Goal: Obtain resource: Download file/media

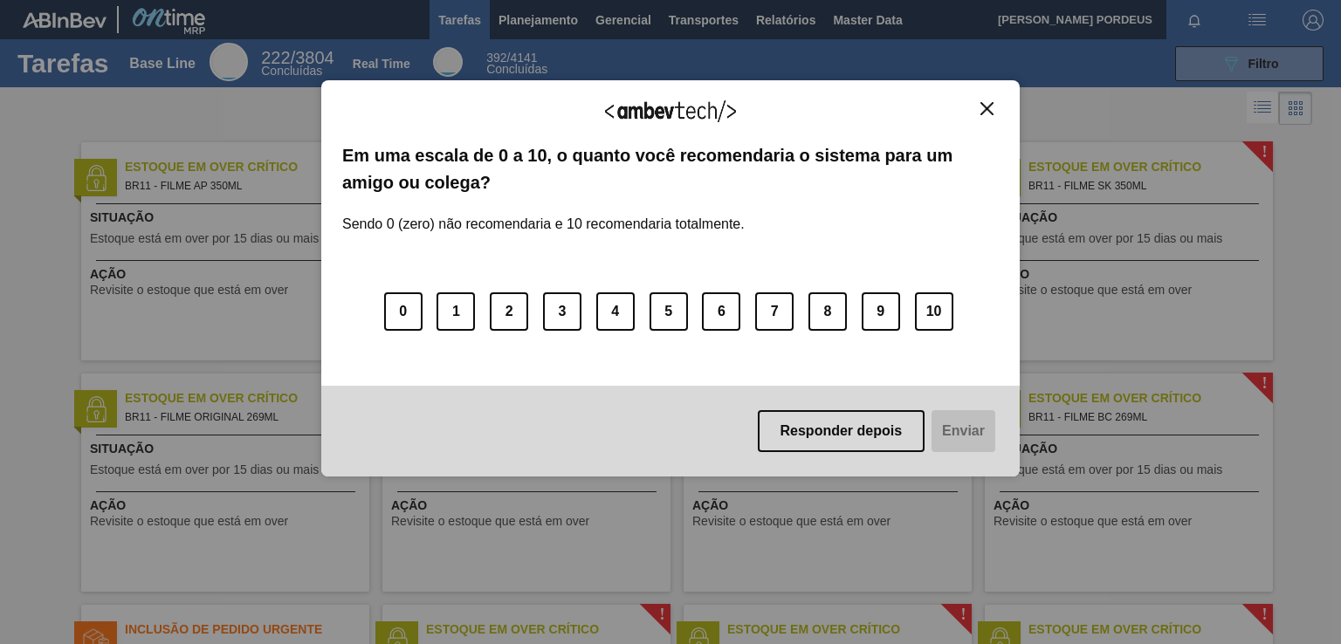
click at [980, 113] on img "Close" at bounding box center [986, 108] width 13 height 13
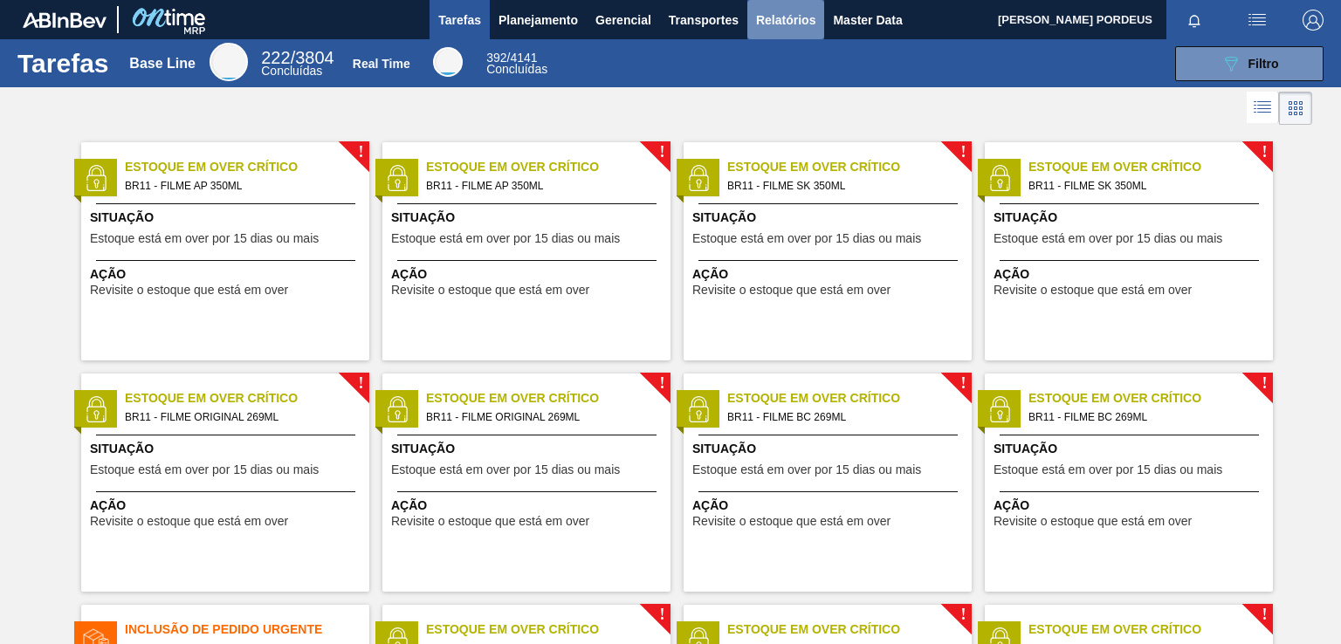
click at [773, 22] on span "Relatórios" at bounding box center [785, 20] width 59 height 21
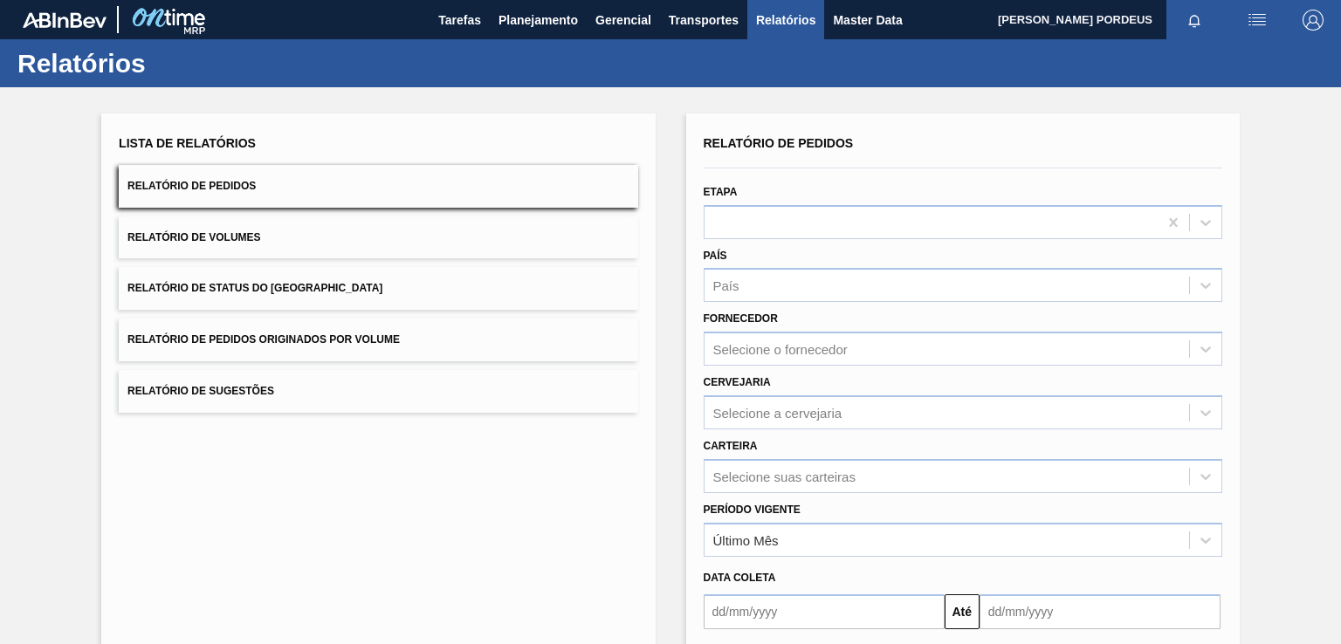
click at [283, 190] on button "Relatório de Pedidos" at bounding box center [378, 186] width 519 height 43
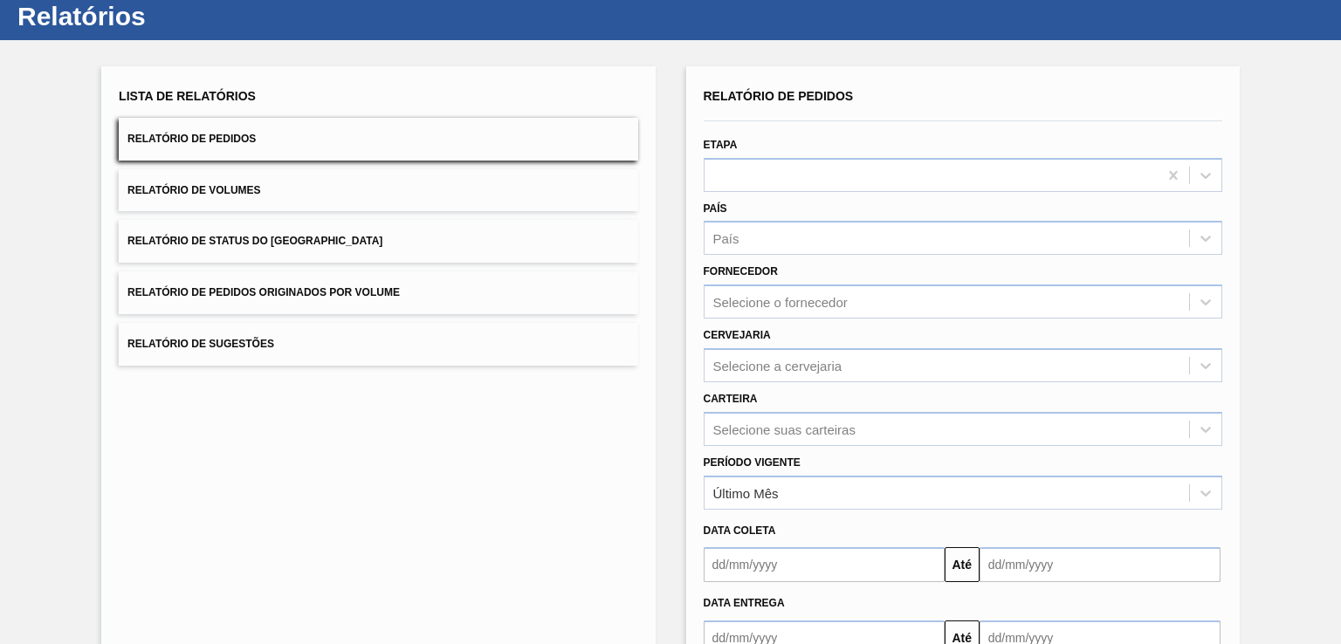
scroll to position [87, 0]
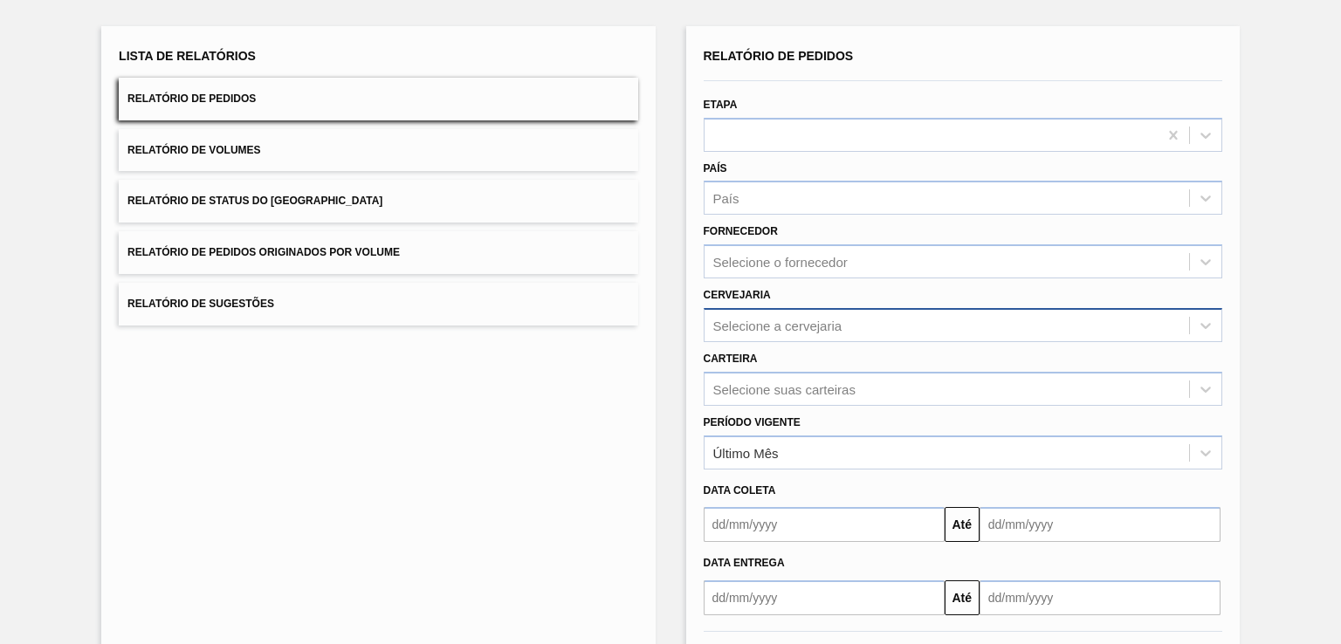
click at [832, 319] on div "Selecione a cervejaria" at bounding box center [777, 325] width 129 height 15
type input "cebrasa"
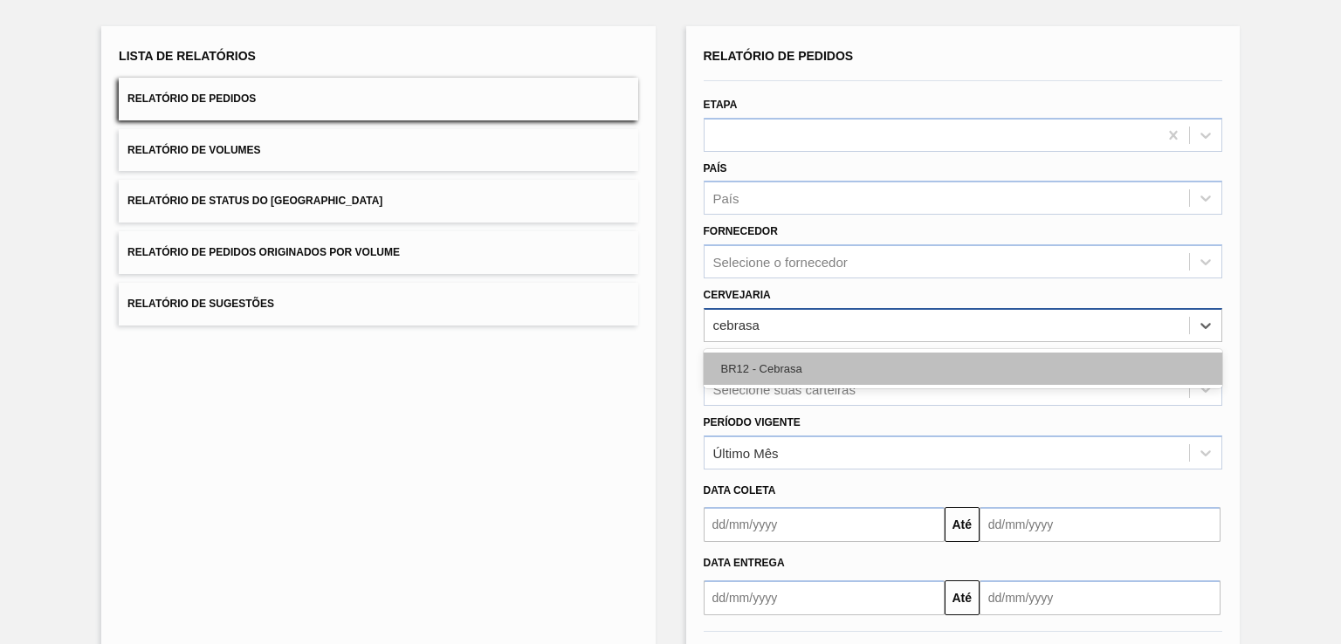
click at [765, 364] on div "BR12 - Cebrasa" at bounding box center [963, 369] width 519 height 32
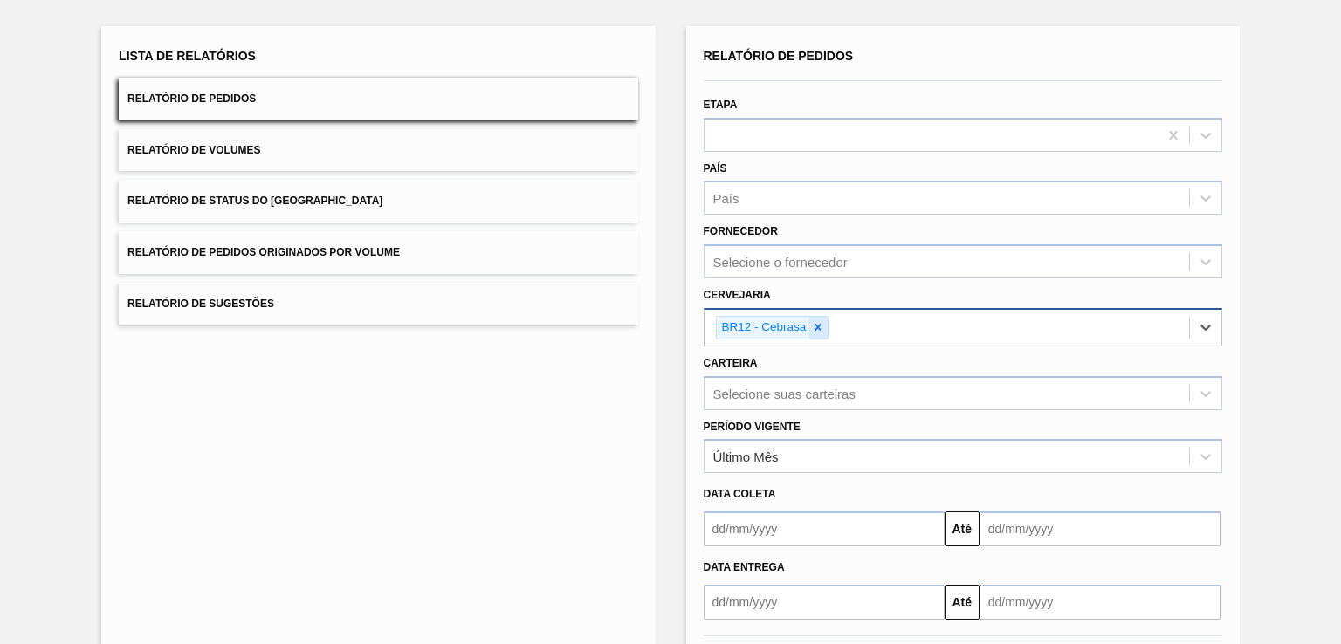
click at [817, 326] on icon at bounding box center [818, 328] width 6 height 6
click at [824, 324] on div "Selecione a cervejaria" at bounding box center [777, 325] width 129 height 15
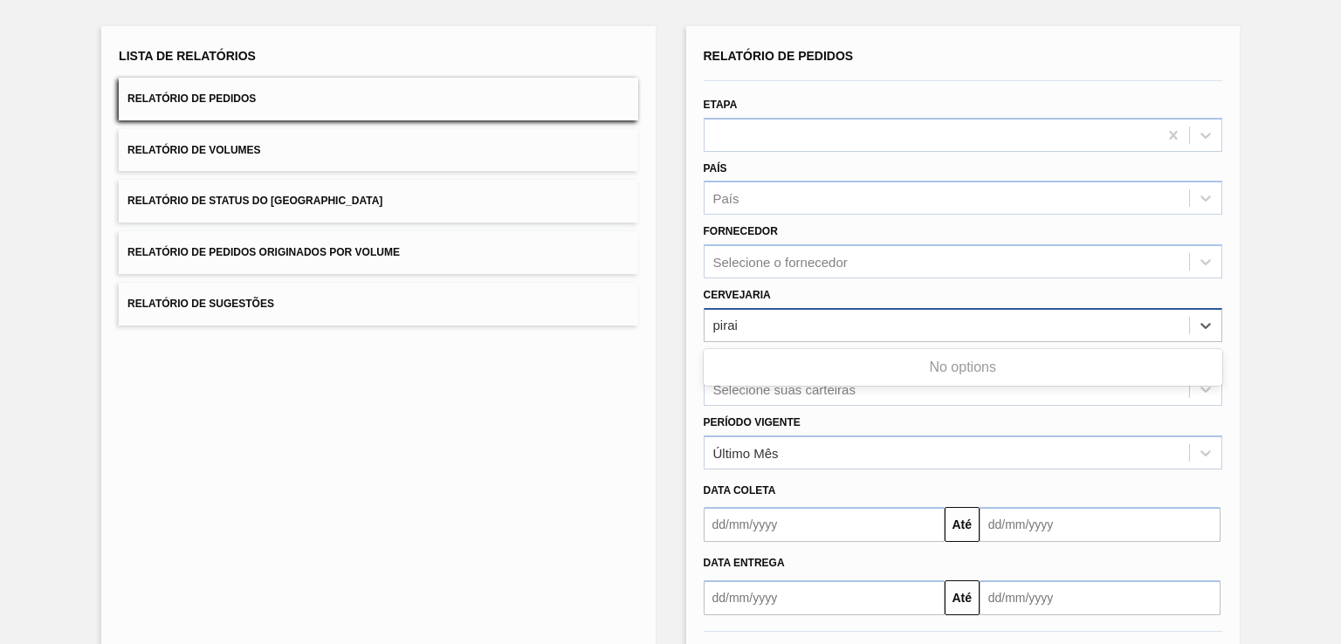
type input "pira"
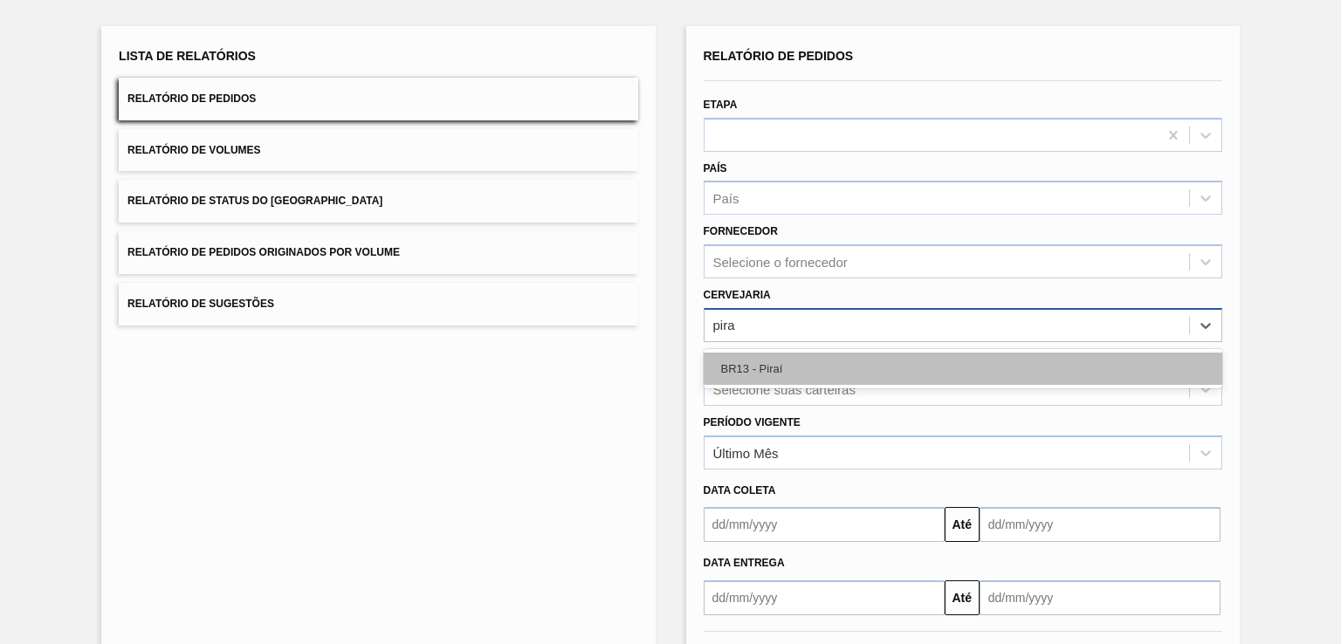
click at [809, 364] on div "BR13 - Piraí" at bounding box center [963, 369] width 519 height 32
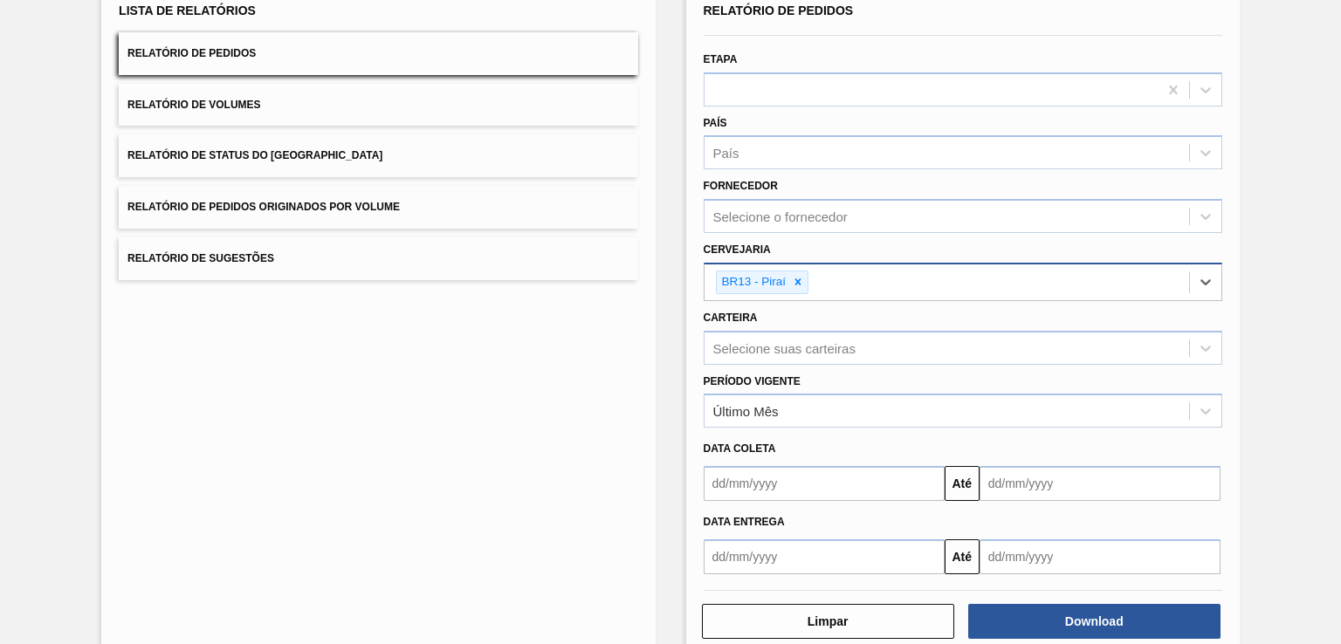
scroll to position [165, 0]
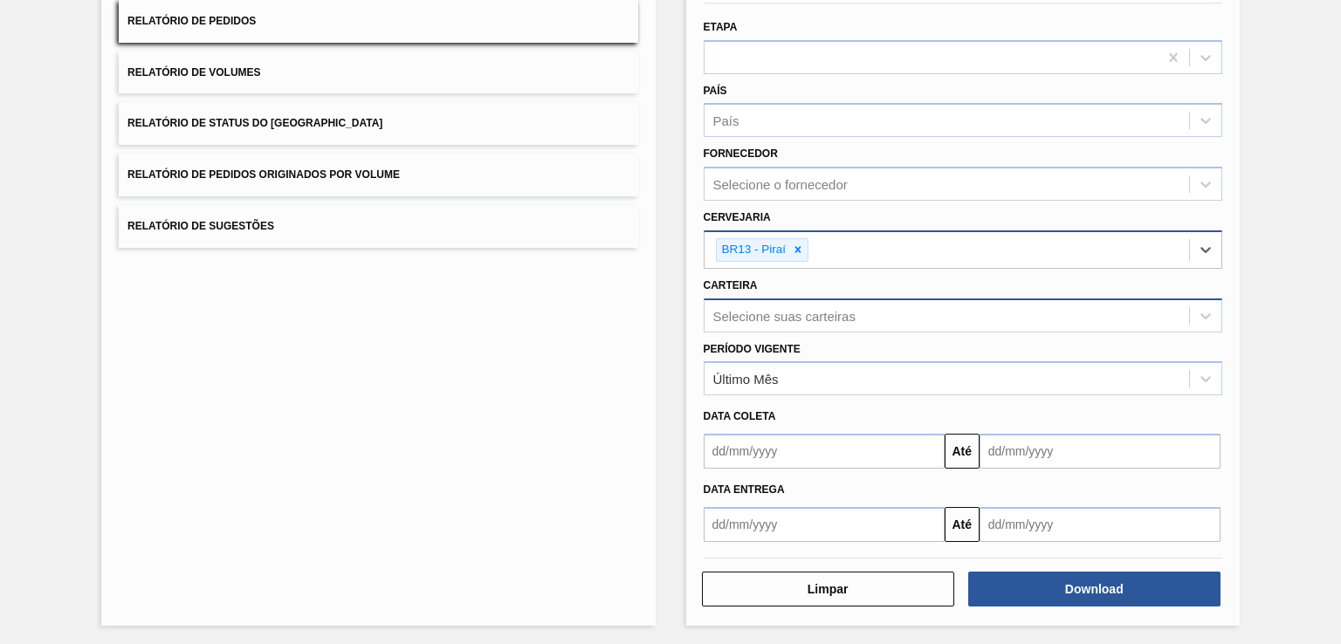
click at [803, 313] on div "Selecione suas carteiras" at bounding box center [784, 315] width 142 height 15
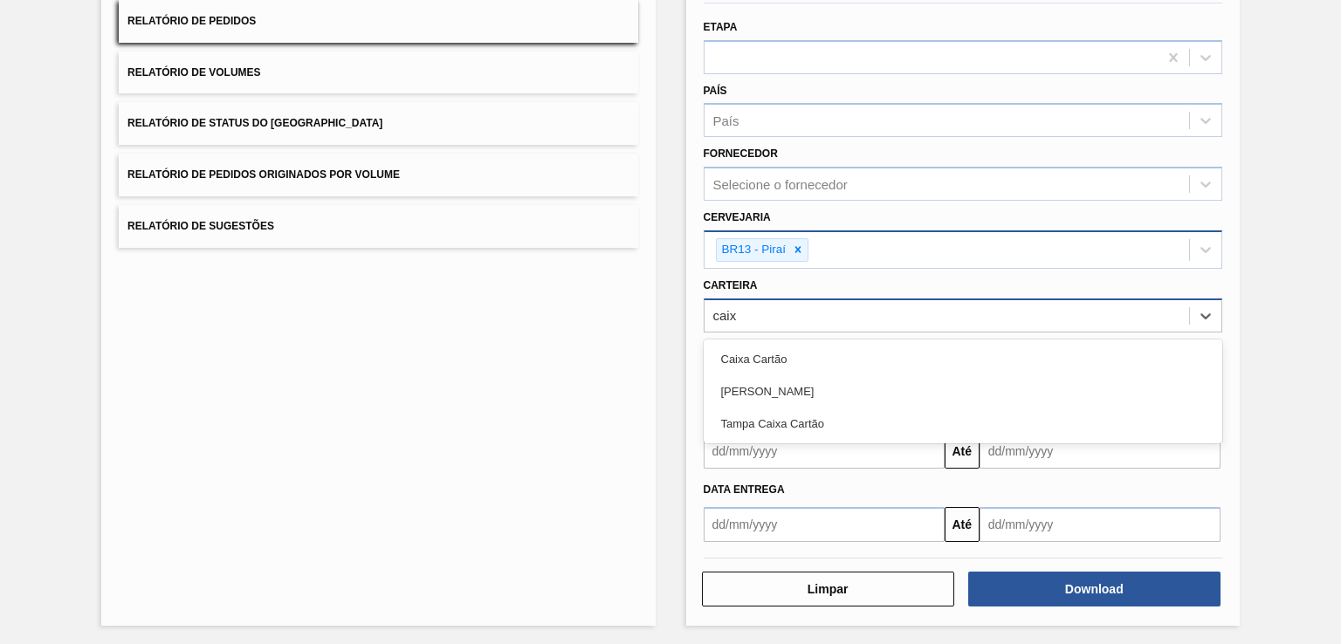
type input "caixa"
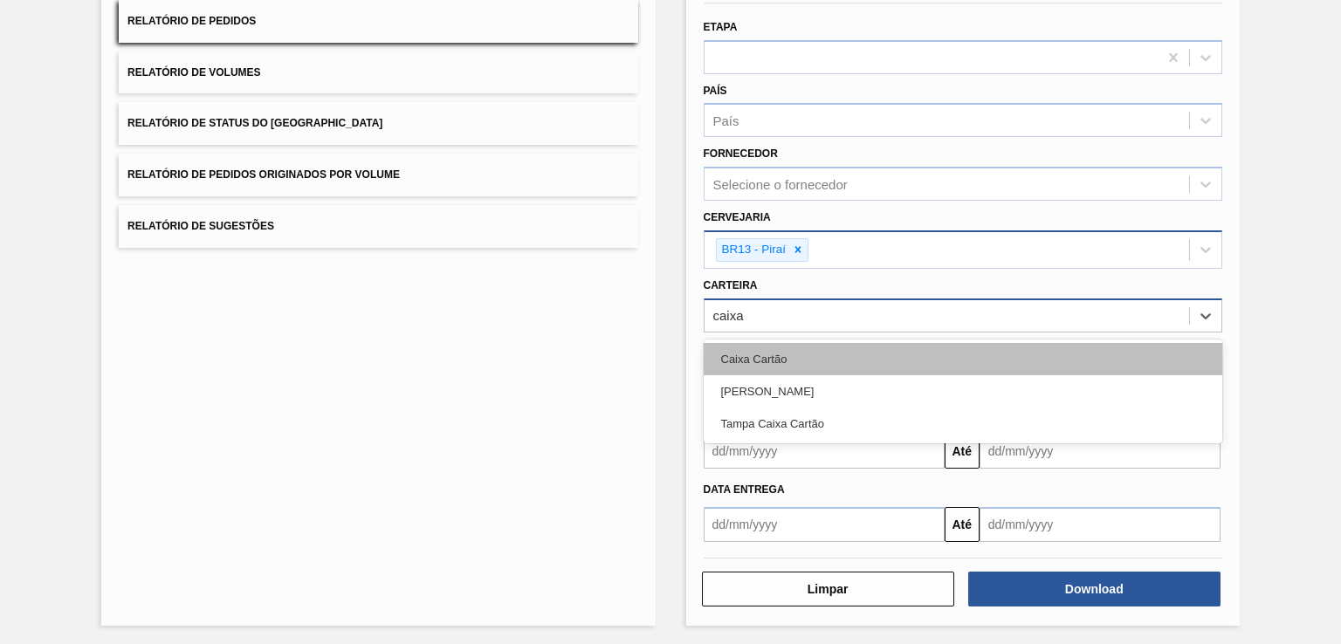
click at [828, 354] on div "Caixa Cartão" at bounding box center [963, 359] width 519 height 32
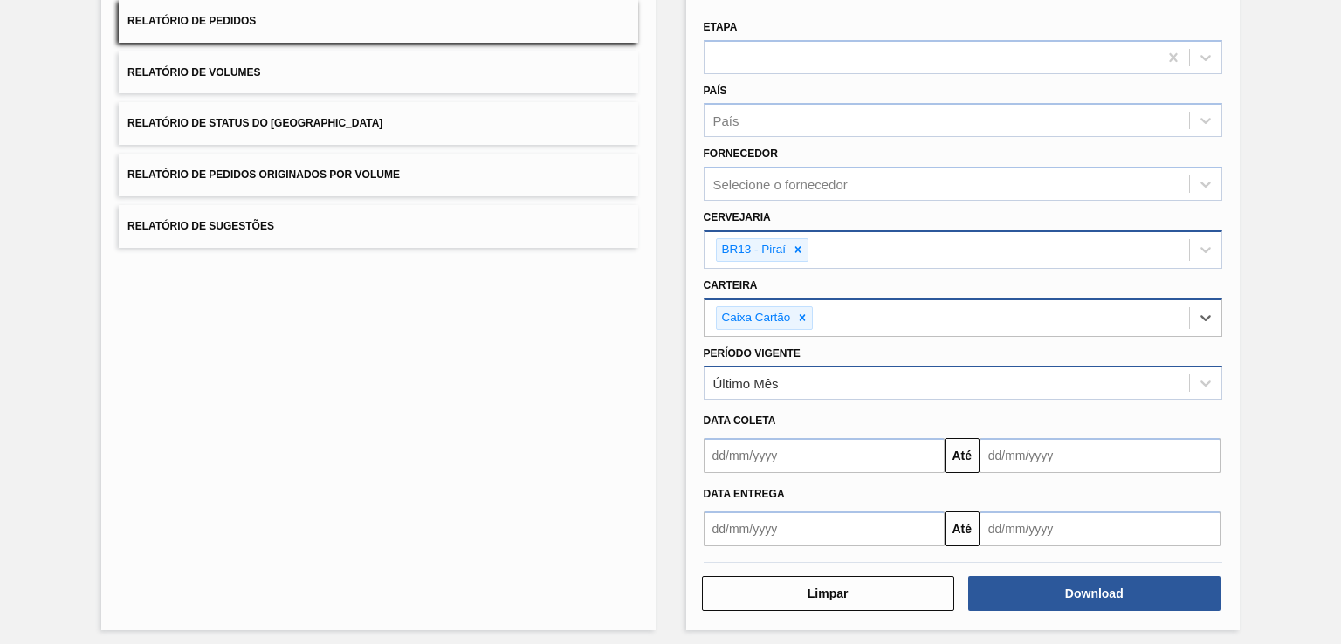
click at [795, 388] on div "Último Mês" at bounding box center [946, 383] width 484 height 25
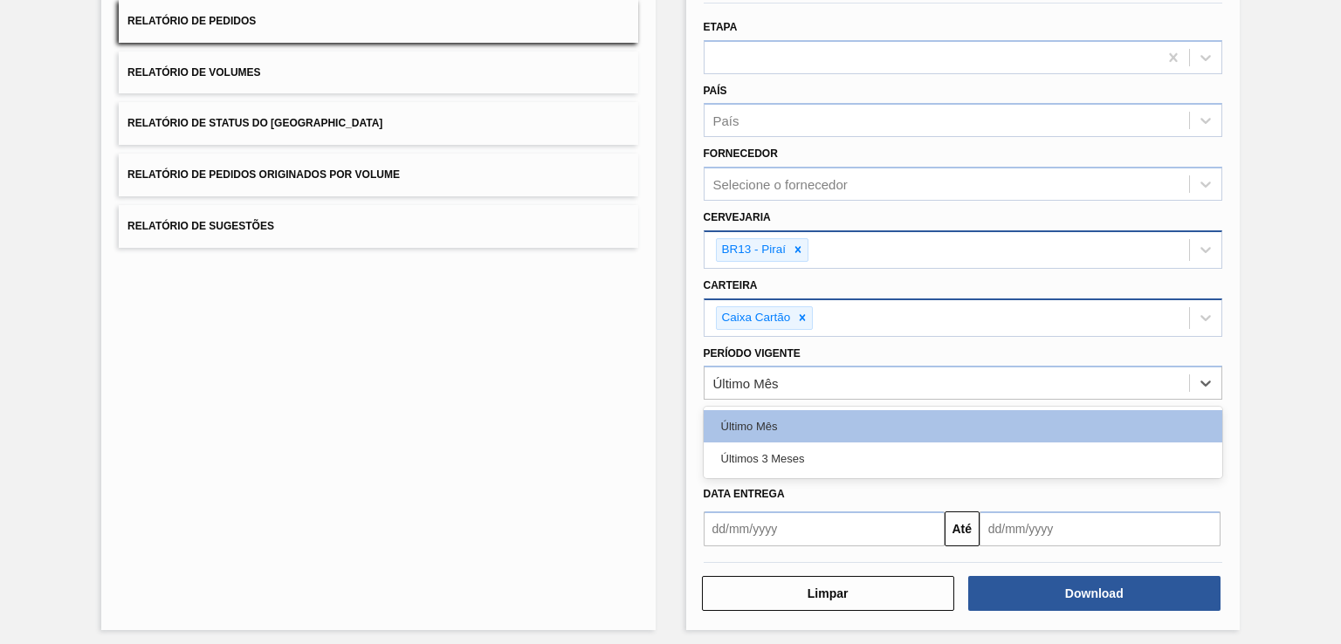
click at [652, 385] on div "Lista de Relatórios Relatório de Pedidos Relatório de Volumes Relatório de Stat…" at bounding box center [377, 289] width 553 height 682
click at [801, 381] on div "Último Mês" at bounding box center [946, 383] width 484 height 25
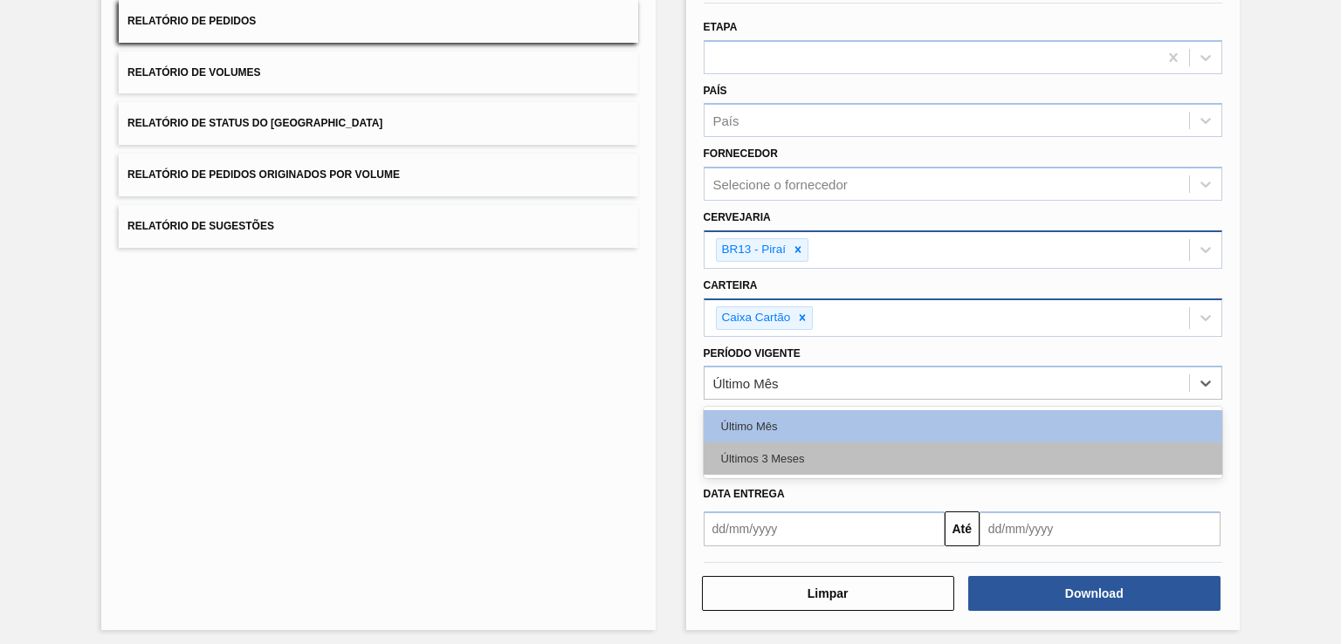
click at [809, 447] on div "Últimos 3 Meses" at bounding box center [963, 459] width 519 height 32
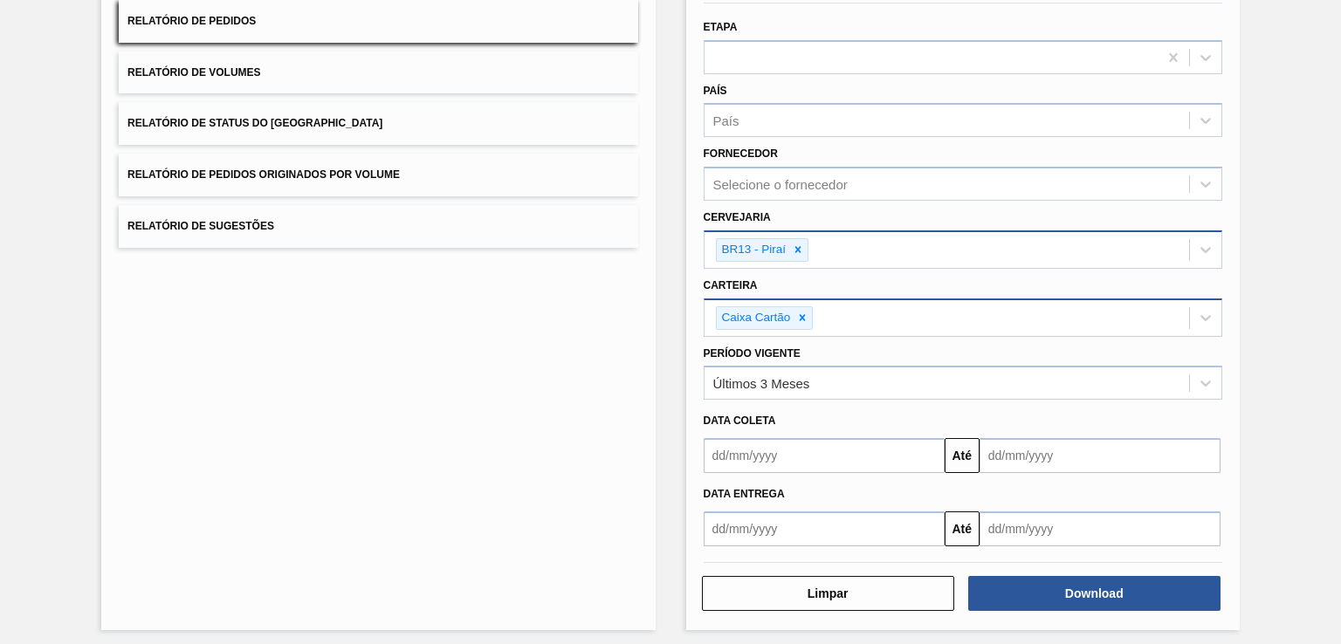
click at [747, 415] on span "Data coleta" at bounding box center [740, 421] width 72 height 12
click at [792, 457] on input "text" at bounding box center [824, 455] width 241 height 35
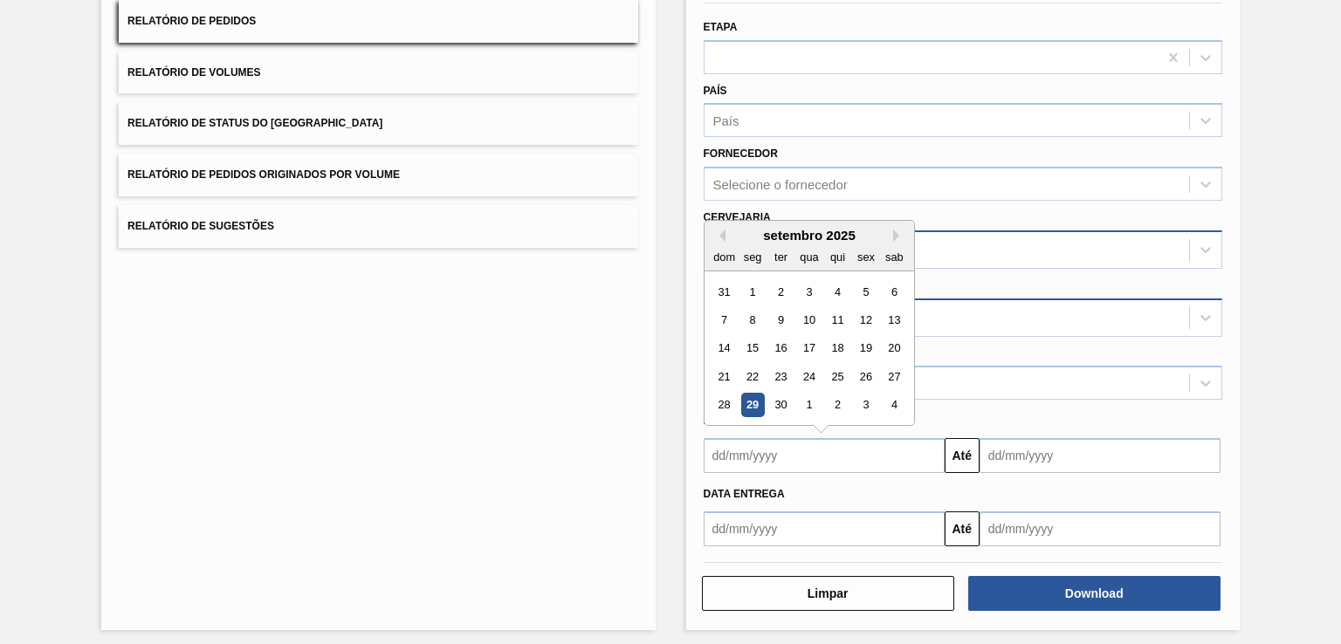
click at [690, 423] on div "Relatório de Pedidos Etapa País País Fornecedor Selecione o fornecedor Cervejar…" at bounding box center [962, 289] width 553 height 682
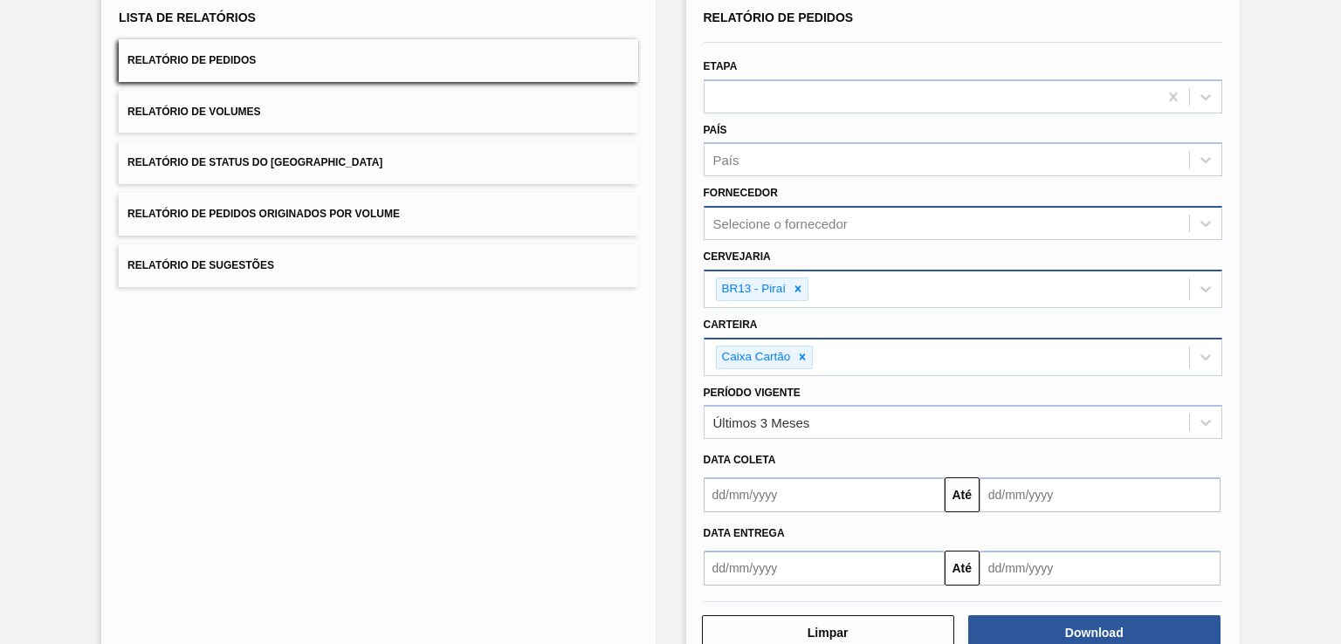
scroll to position [169, 0]
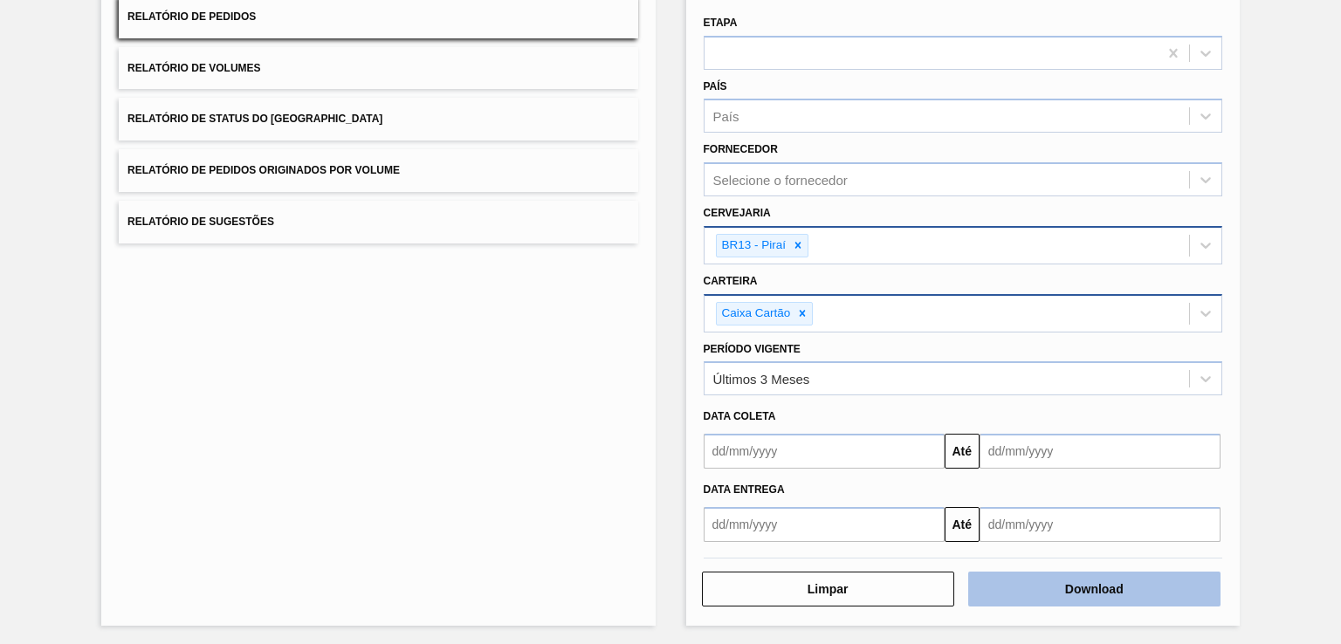
click at [1054, 591] on button "Download" at bounding box center [1094, 589] width 252 height 35
